Goal: Find specific page/section: Find specific page/section

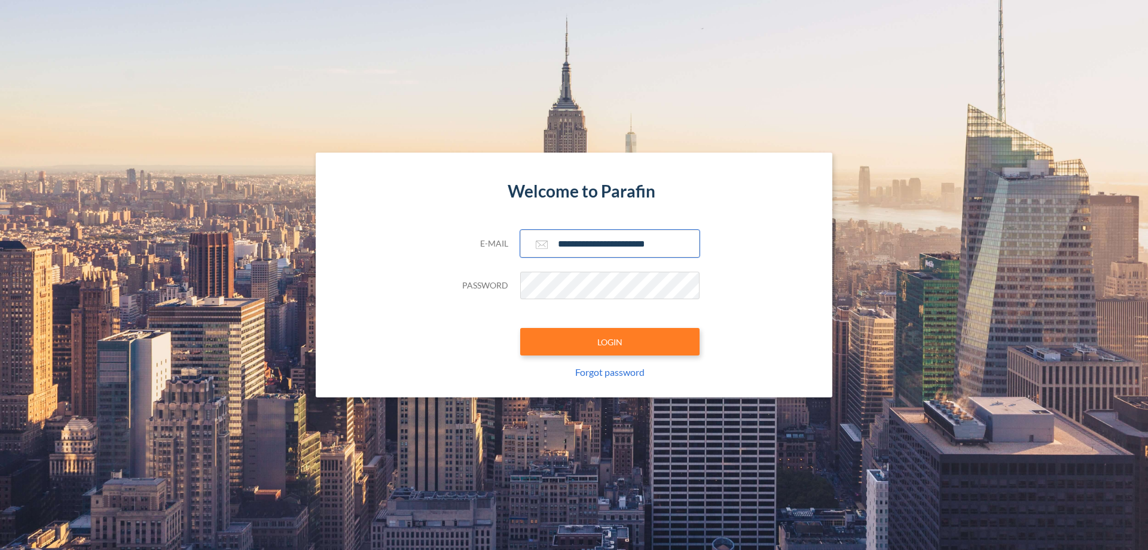
type input "**********"
click at [610, 342] on button "LOGIN" at bounding box center [609, 342] width 179 height 28
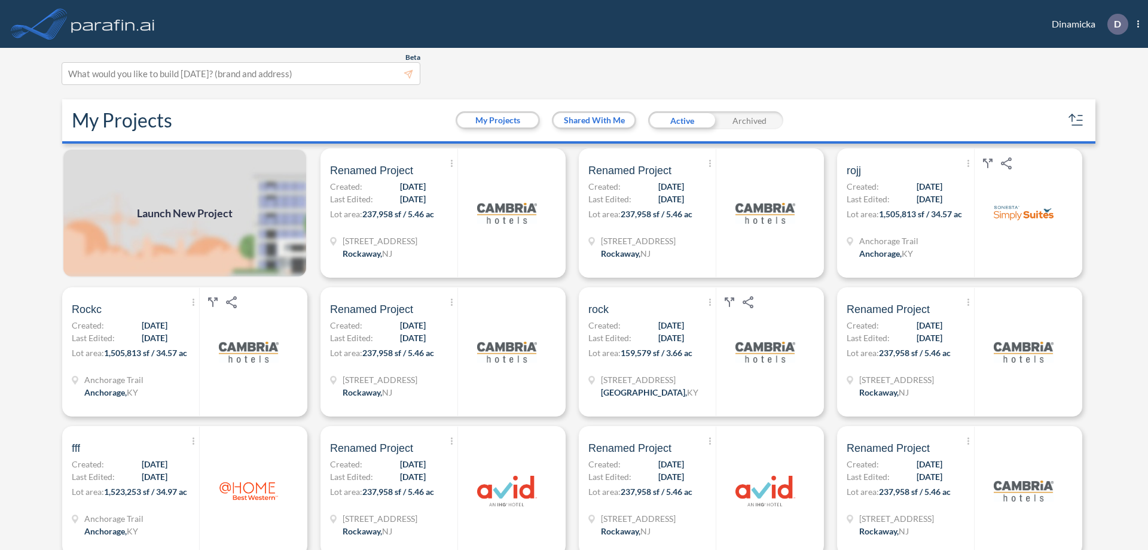
scroll to position [3, 0]
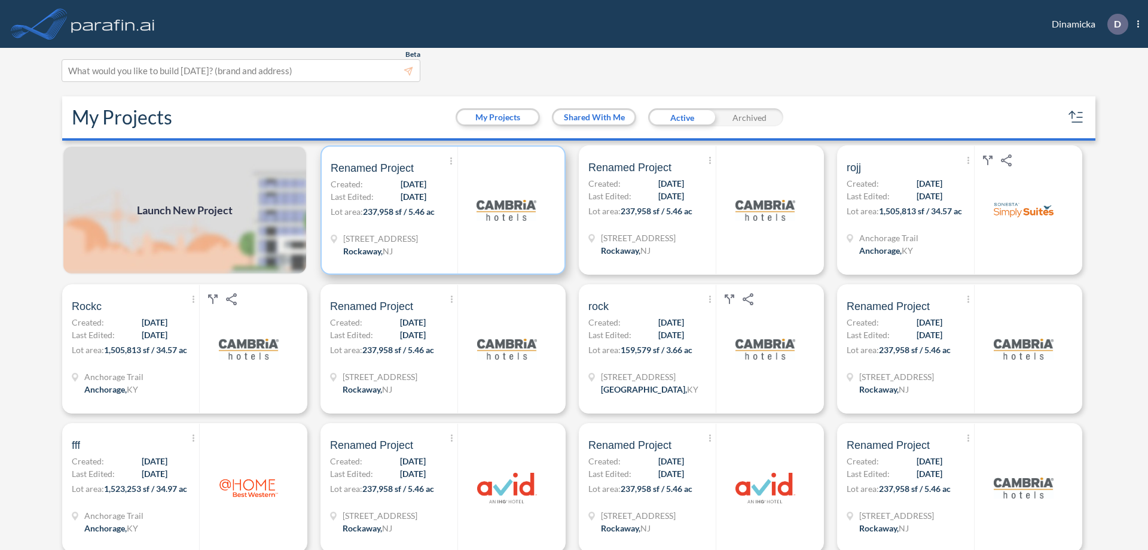
click at [441, 210] on p "Lot area: 237,958 sf / 5.46 ac" at bounding box center [394, 213] width 127 height 17
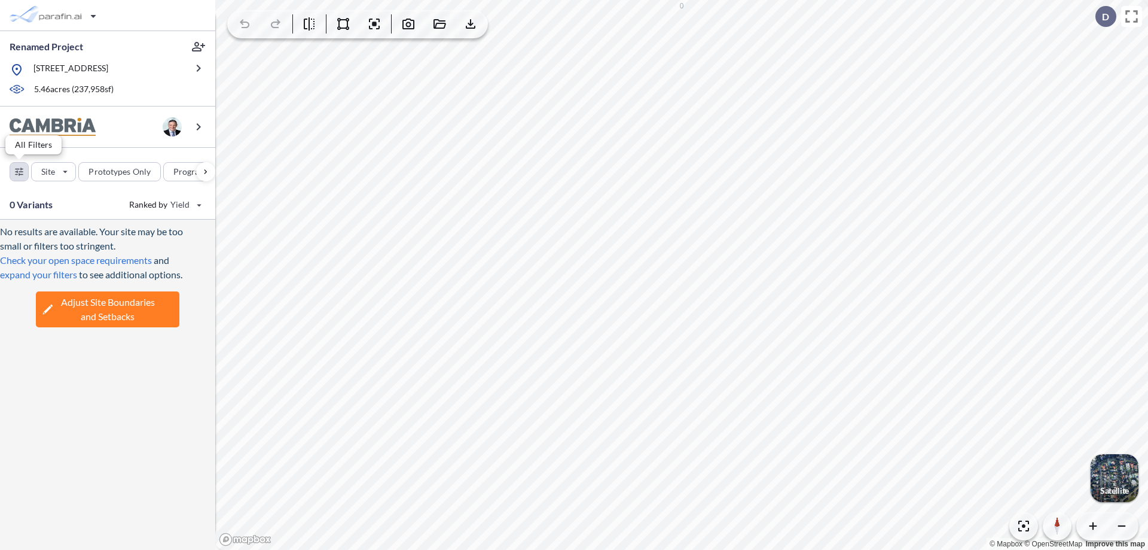
click at [19, 171] on div "button" at bounding box center [19, 172] width 18 height 18
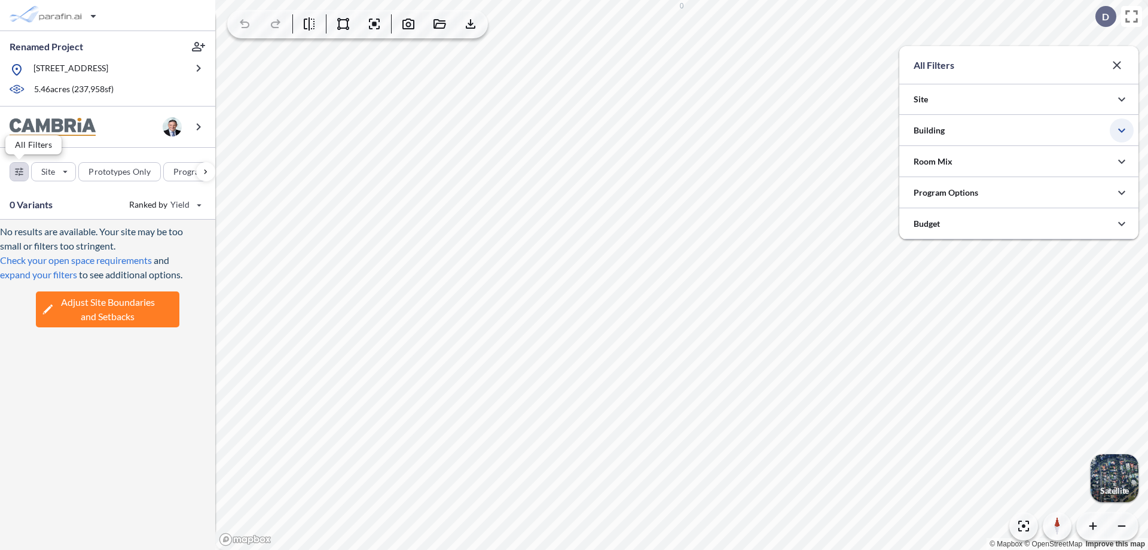
scroll to position [598175, 597936]
click at [1122, 130] on icon "button" at bounding box center [1122, 130] width 14 height 14
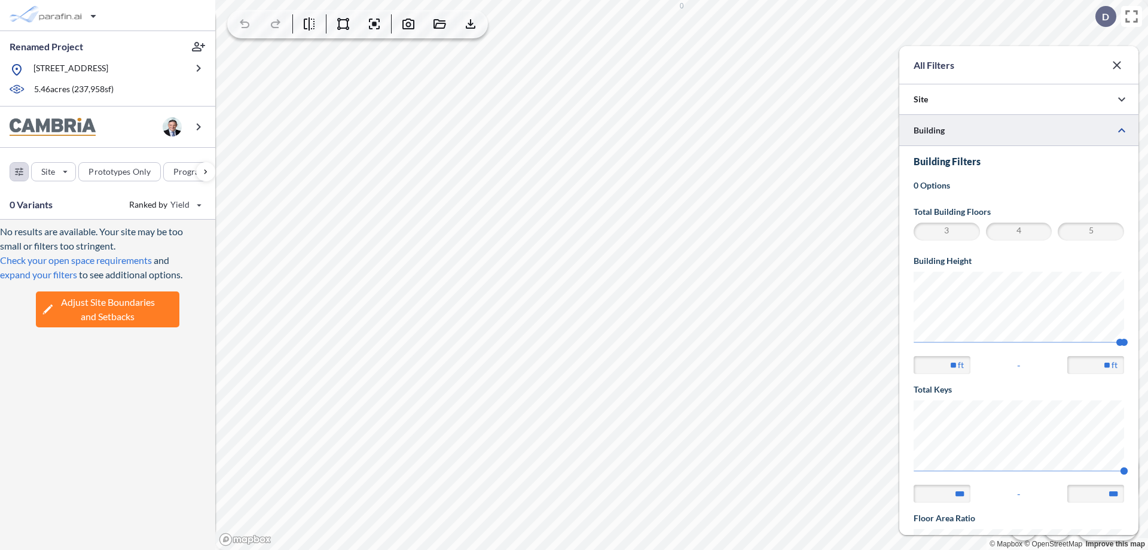
scroll to position [208, 0]
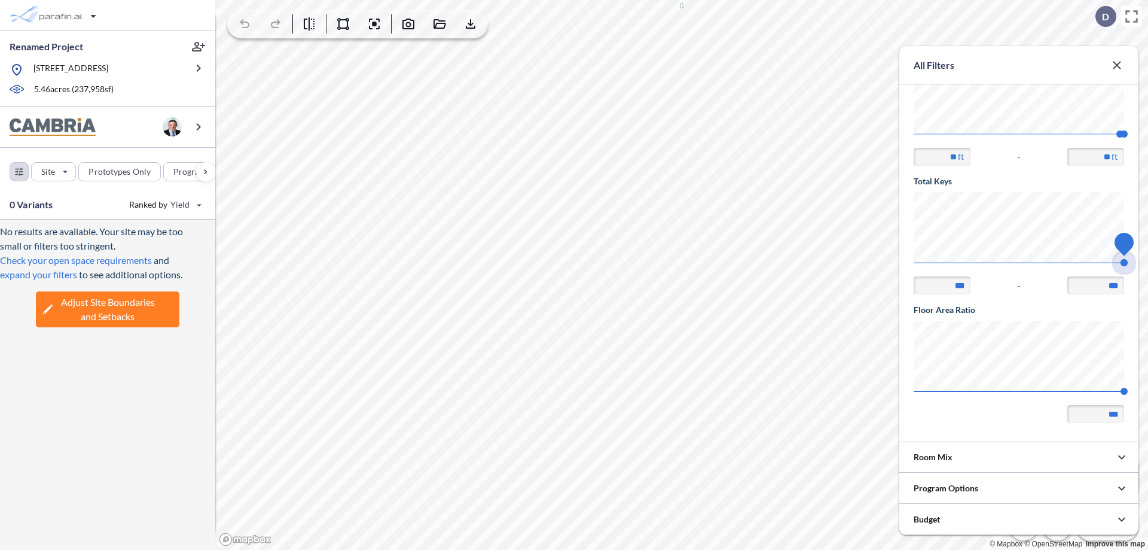
click at [1125, 263] on span "140" at bounding box center [1124, 262] width 7 height 7
